Goal: Task Accomplishment & Management: Manage account settings

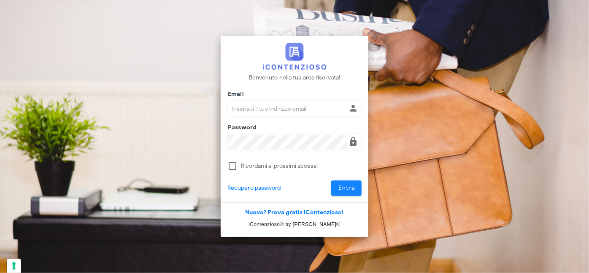
type input "[PERSON_NAME][EMAIL_ADDRESS][DOMAIN_NAME]"
click at [348, 184] on span "Entra" at bounding box center [346, 187] width 17 height 7
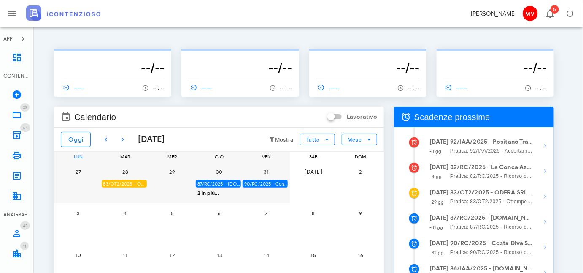
click at [125, 181] on div "83/OT2/2025 - ODFRA SRL - Depositare i documenti processuali" at bounding box center [124, 184] width 45 height 8
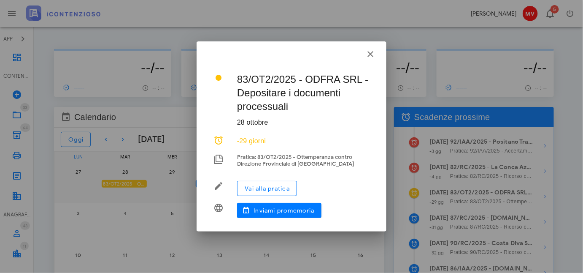
drag, startPoint x: 275, startPoint y: 94, endPoint x: 292, endPoint y: 91, distance: 17.1
click at [292, 91] on div "83/OT2/2025 - ODFRA SRL - Depositare i documenti processuali 28 ottobre -29 gio…" at bounding box center [292, 144] width 170 height 160
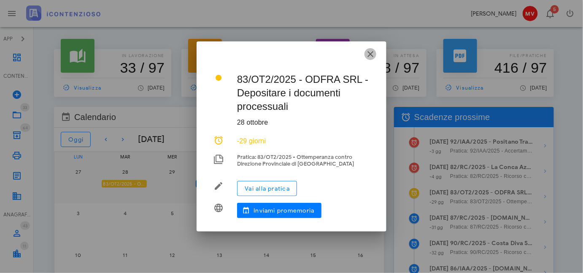
click at [371, 53] on icon "button" at bounding box center [371, 54] width 10 height 10
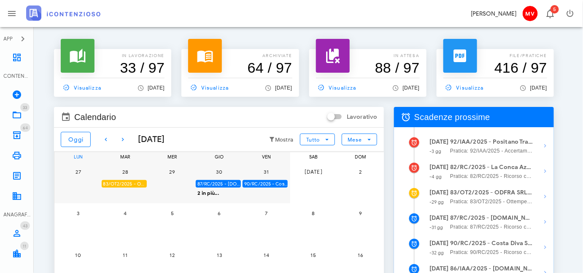
drag, startPoint x: 122, startPoint y: 182, endPoint x: 108, endPoint y: 184, distance: 14.1
drag, startPoint x: 108, startPoint y: 184, endPoint x: 144, endPoint y: 199, distance: 39.6
click at [144, 199] on div "28 83/OT2/2025 - ODFRA SRL - Depositare i documenti processuali" at bounding box center [126, 182] width 48 height 42
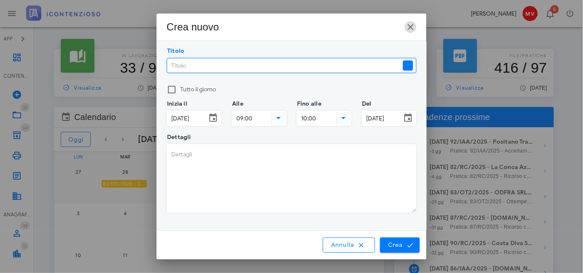
click at [409, 27] on icon "button" at bounding box center [411, 27] width 10 height 10
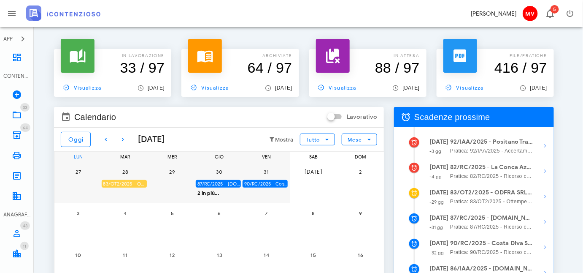
click at [130, 184] on div "83/OT2/2025 - ODFRA SRL - Depositare i documenti processuali" at bounding box center [124, 184] width 45 height 8
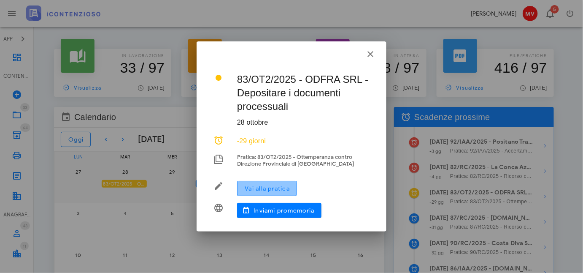
click at [266, 187] on span "Vai alla pratica" at bounding box center [267, 188] width 46 height 7
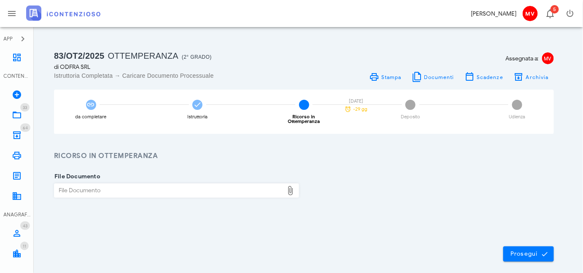
click at [517, 107] on span "5" at bounding box center [517, 105] width 10 height 10
click at [410, 106] on span "4" at bounding box center [411, 105] width 10 height 10
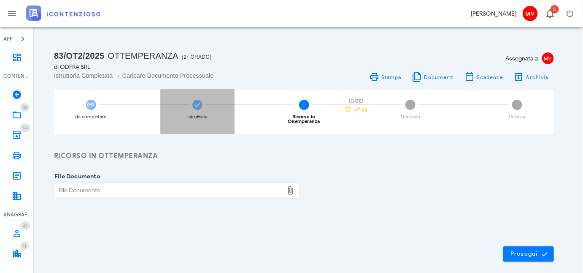
click at [198, 102] on icon at bounding box center [197, 104] width 8 height 8
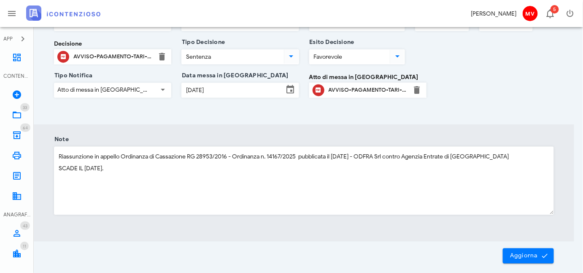
scroll to position [543, 0]
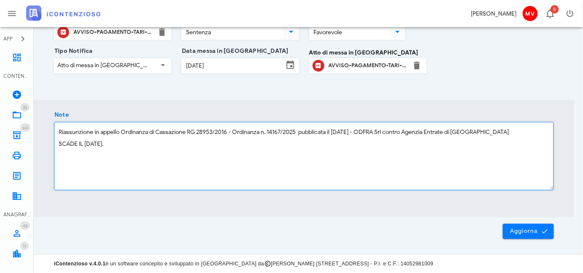
click at [94, 144] on textarea "Riassunzione in appello Ordinanza di Cassazione RG 28953/2016 - Ordinanza n. 14…" at bounding box center [303, 156] width 499 height 68
click at [146, 149] on textarea "Riassunzione in appello Ordinanza di Cassazione RG 28953/2016 - Ordinanza n. 14…" at bounding box center [303, 156] width 499 height 68
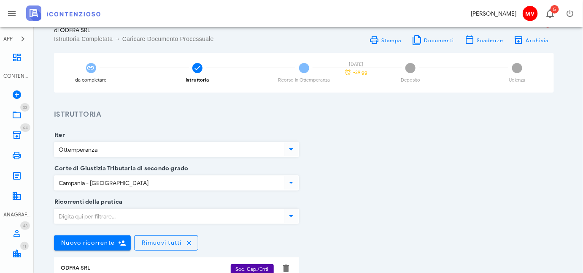
scroll to position [5, 0]
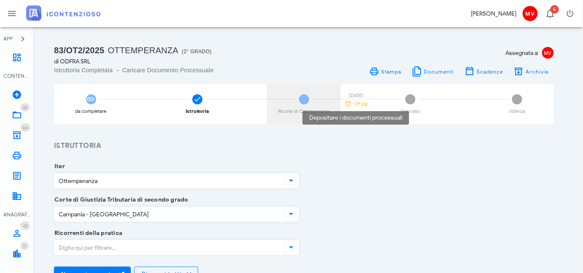
type textarea "Riassunzione in appello Ordinanza di Cassazione RG 28953/2016 - Ordinanza n. 14…"
click at [361, 101] on span "-29 gg" at bounding box center [360, 103] width 14 height 5
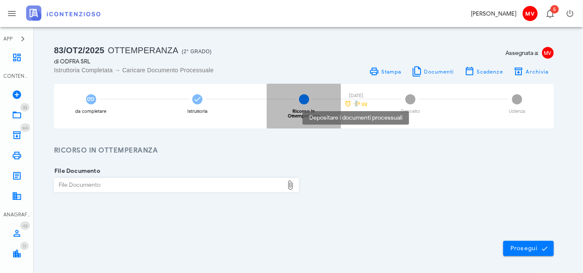
click at [355, 104] on span "-29 gg" at bounding box center [360, 103] width 14 height 5
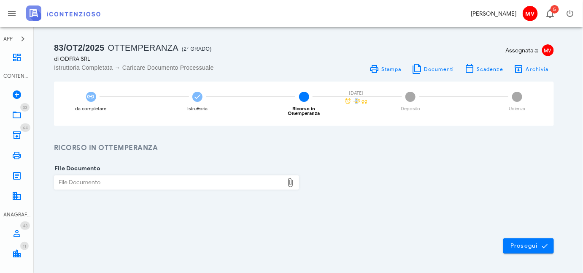
scroll to position [0, 0]
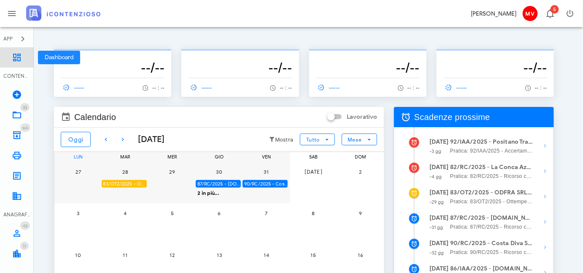
click at [16, 56] on icon at bounding box center [17, 57] width 10 height 10
click at [122, 138] on icon "button" at bounding box center [123, 139] width 10 height 10
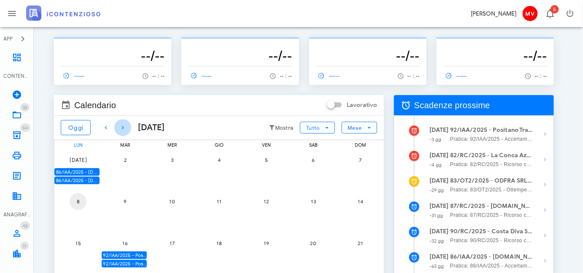
scroll to position [11, 0]
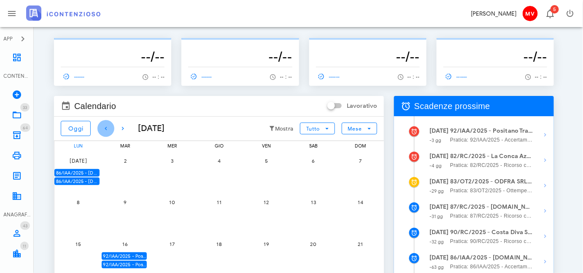
click at [107, 124] on icon "button" at bounding box center [106, 128] width 10 height 10
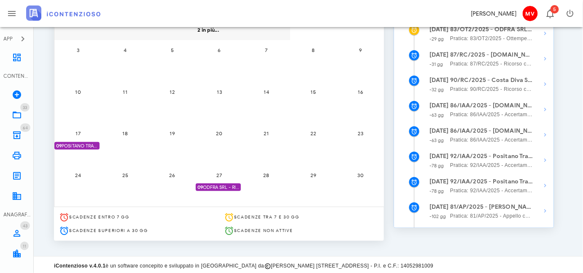
scroll to position [165, 0]
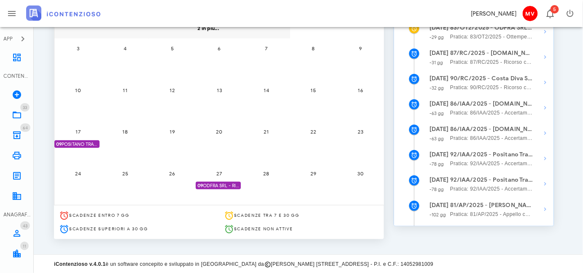
click at [221, 182] on span "09 ODFRA SRL - RIASSUNZIONE ORDINANZA CASSAZIONE IN APPELLO IVA 2006" at bounding box center [219, 186] width 43 height 8
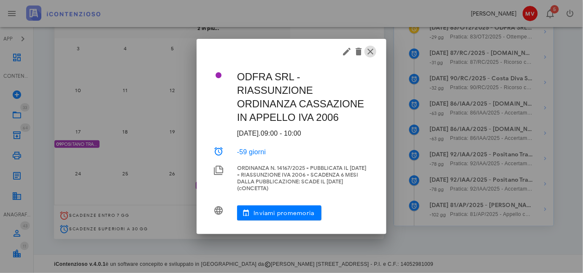
click at [371, 49] on icon "button" at bounding box center [371, 51] width 10 height 10
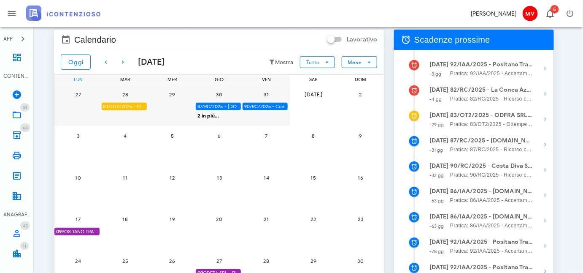
scroll to position [0, 0]
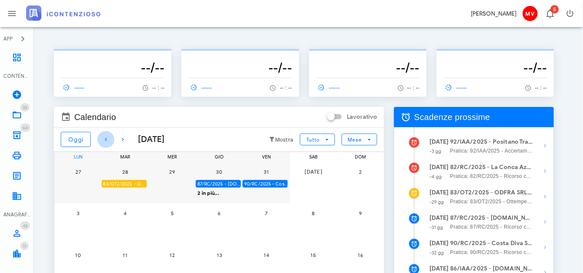
click at [106, 139] on icon "button" at bounding box center [106, 139] width 10 height 10
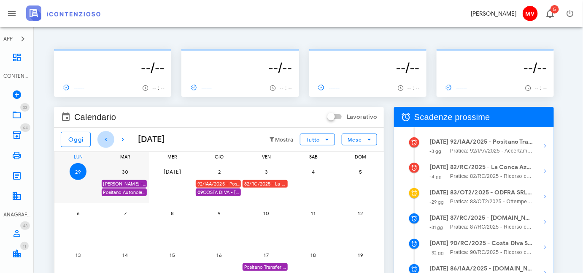
click at [106, 139] on icon "button" at bounding box center [106, 139] width 10 height 10
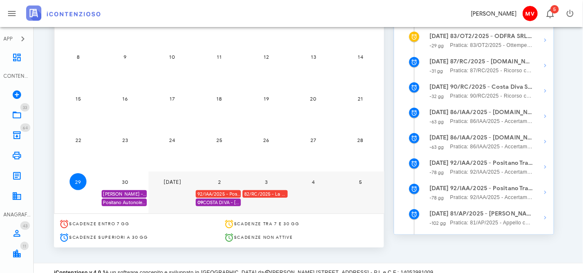
scroll to position [165, 0]
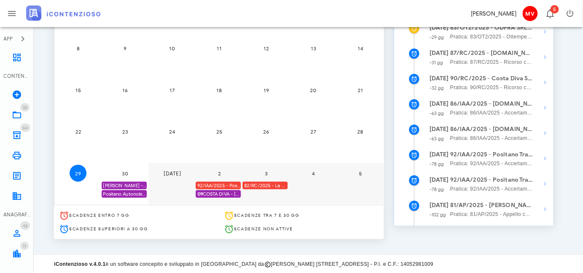
click at [123, 192] on div "Positano Autonoleggio Coop. scade termine Istanza acc. adesione" at bounding box center [124, 194] width 45 height 8
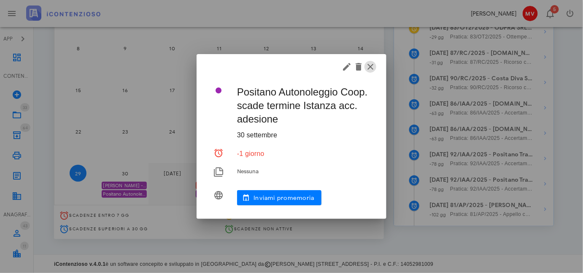
click at [371, 64] on icon "button" at bounding box center [371, 67] width 10 height 10
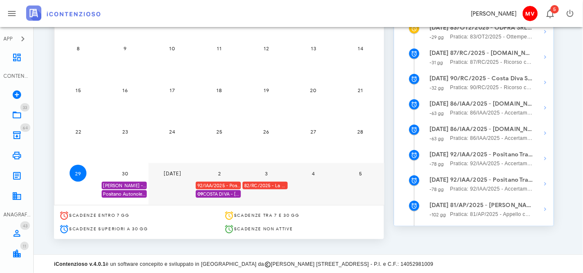
click at [221, 193] on span "09 COSTA DIVA - MASTANTUONO - ACC. ADESIONE" at bounding box center [219, 194] width 43 height 8
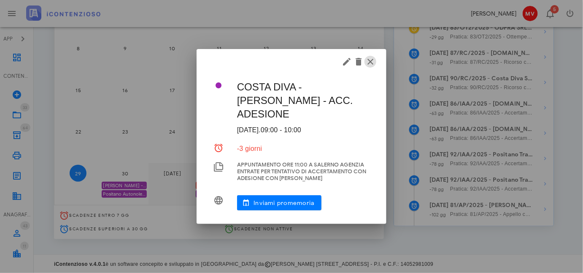
click at [370, 57] on icon "button" at bounding box center [371, 62] width 10 height 10
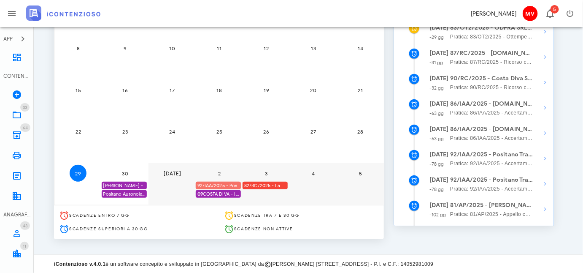
click at [222, 184] on div "92/IAA/2025 - Positano Transfer Cooperativa a.r.l. - Inviare Accertamento con A…" at bounding box center [218, 186] width 45 height 8
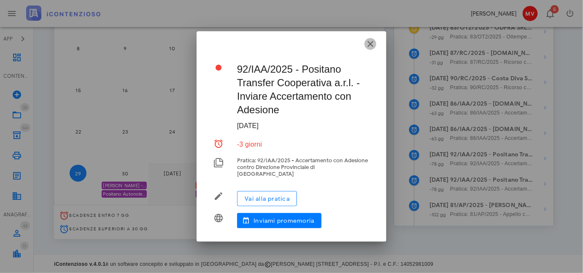
click at [371, 46] on icon "button" at bounding box center [371, 44] width 10 height 10
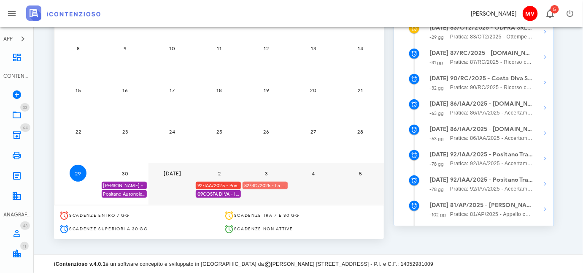
click at [266, 183] on div "82/RC/2025 - La Conca Azzurra S.r.l. - Inviare Ricorso" at bounding box center [265, 186] width 45 height 8
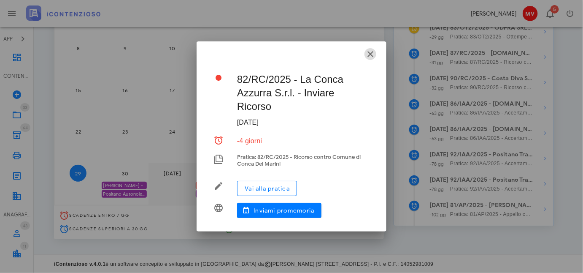
click at [371, 52] on icon "button" at bounding box center [371, 54] width 10 height 10
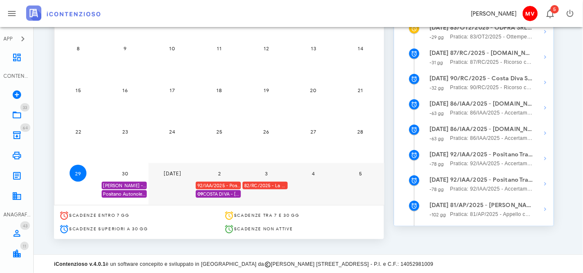
click at [261, 182] on div "82/RC/2025 - La Conca Azzurra S.r.l. - Inviare Ricorso" at bounding box center [265, 186] width 45 height 8
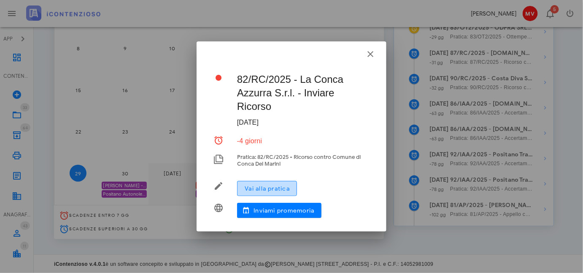
click at [260, 187] on span "Vai alla pratica" at bounding box center [267, 188] width 46 height 7
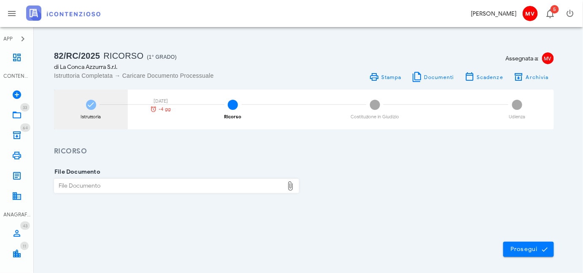
click at [91, 104] on icon at bounding box center [91, 104] width 8 height 8
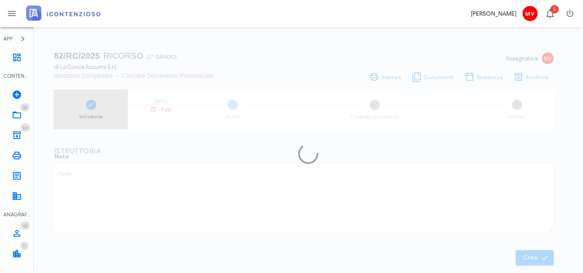
type textarea "Avviso di Pagamento Tari anno 2025 - Nr. 426 del [DATE] di € 33.352,00. Notific…"
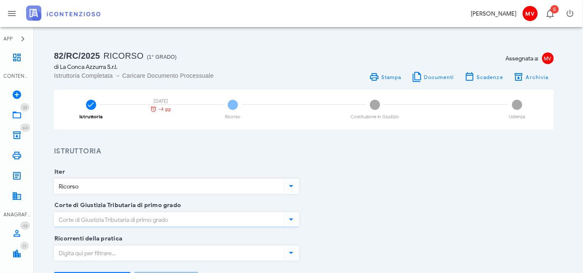
type input "Salerno"
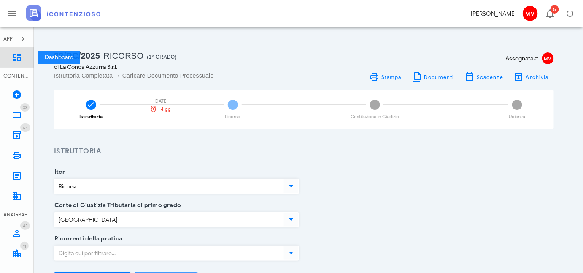
click at [11, 60] on link "Dashboard" at bounding box center [17, 57] width 34 height 20
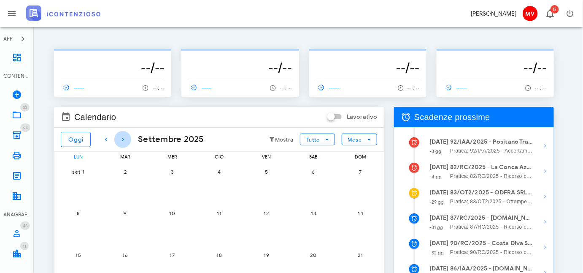
click at [122, 139] on icon "button" at bounding box center [123, 139] width 10 height 10
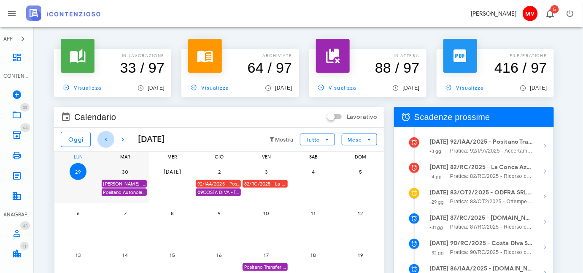
click at [107, 138] on icon "button" at bounding box center [106, 139] width 10 height 10
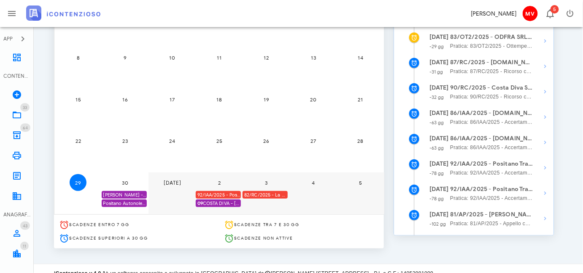
scroll to position [165, 0]
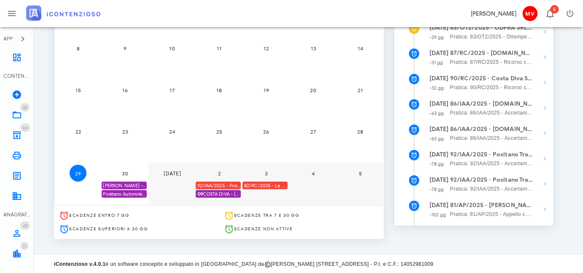
click at [126, 191] on div "Positano Autonoleggio Coop. scade termine Istanza acc. adesione" at bounding box center [124, 194] width 45 height 8
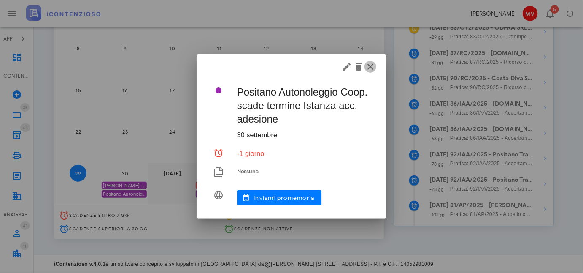
click at [371, 65] on icon "button" at bounding box center [371, 67] width 10 height 10
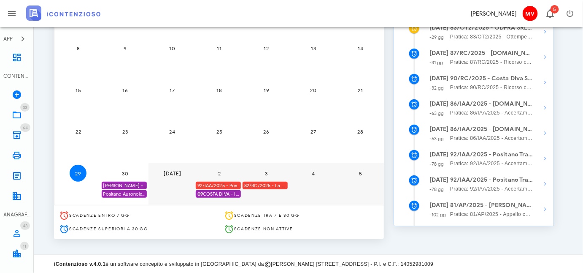
click at [125, 192] on div "Positano Autonoleggio Coop. scade termine Istanza acc. adesione" at bounding box center [124, 194] width 45 height 8
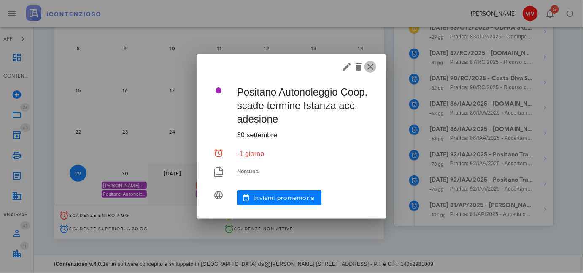
click at [371, 68] on icon "button" at bounding box center [371, 67] width 10 height 10
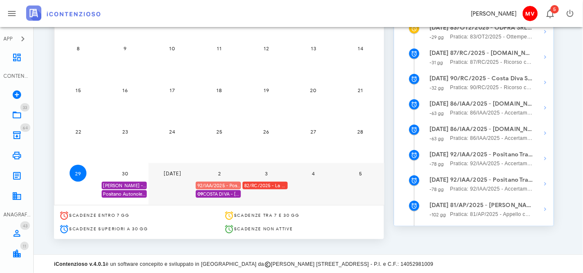
click at [220, 185] on div "92/IAA/2025 - Positano Transfer Cooperativa a.r.l. - Inviare Accertamento con A…" at bounding box center [218, 186] width 45 height 8
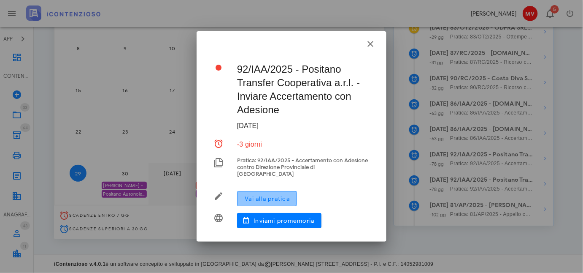
click at [275, 195] on span "Vai alla pratica" at bounding box center [267, 198] width 46 height 7
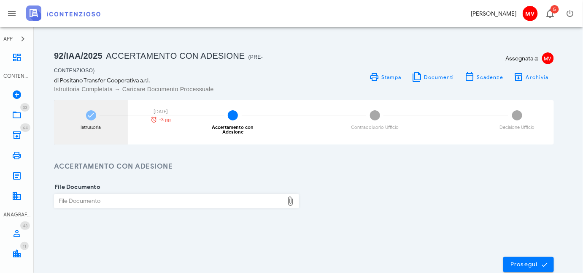
click at [91, 116] on icon at bounding box center [91, 115] width 8 height 8
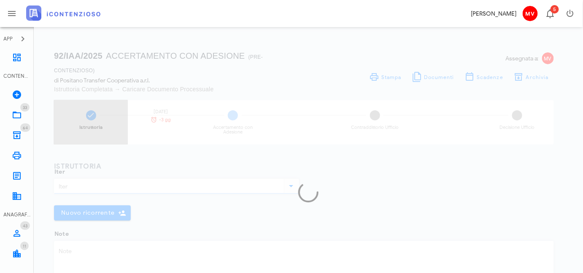
type input "Accertamento con Adesione"
type textarea "Notifica di schema d'atto n. TF9Q3M6022395/2025 anno 2019 accertamento maggiori…"
